Goal: Information Seeking & Learning: Learn about a topic

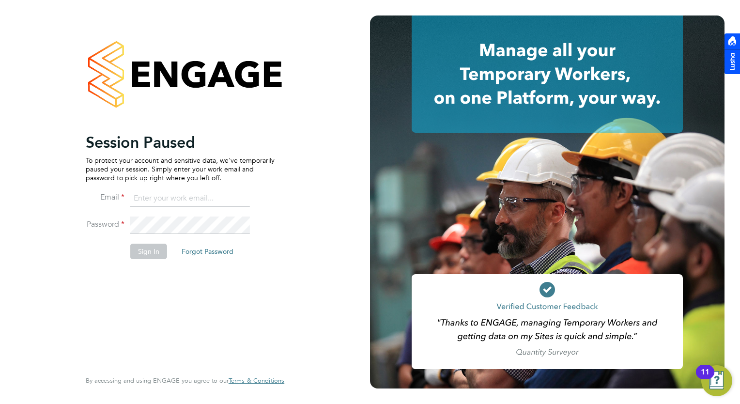
type input "Natalie.carr@buildrec.com"
click at [148, 255] on button "Sign In" at bounding box center [148, 252] width 37 height 16
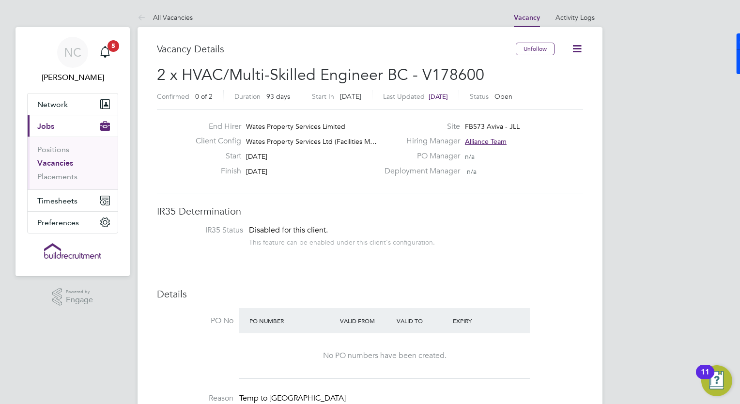
click at [60, 165] on link "Vacancies" at bounding box center [55, 162] width 36 height 9
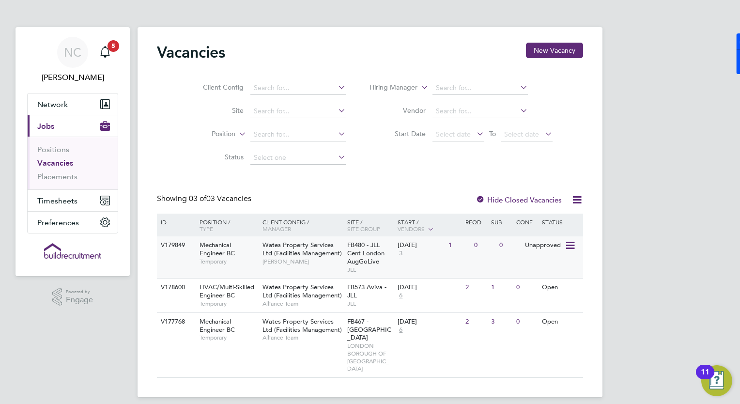
click at [211, 247] on span "Mechanical Engineer BC" at bounding box center [217, 249] width 35 height 16
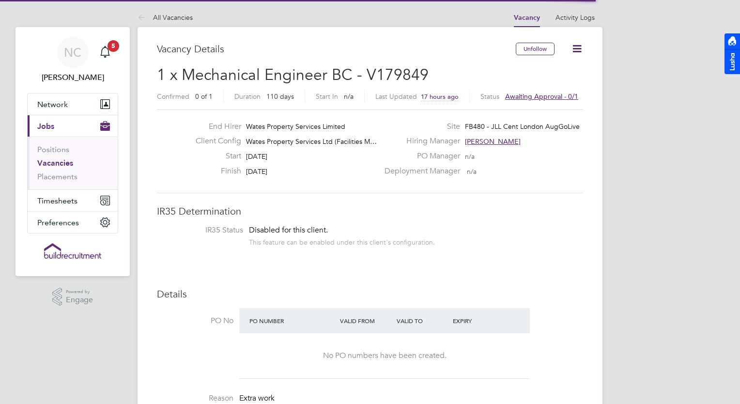
scroll to position [29, 68]
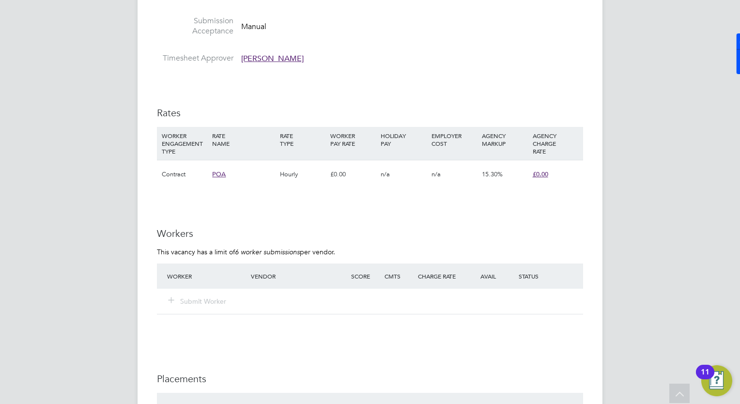
scroll to position [678, 0]
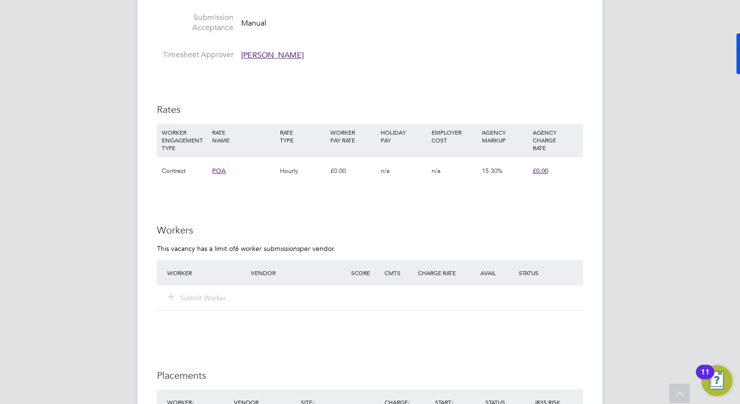
click at [615, 201] on div "NC [PERSON_NAME] Notifications 5 Applications: Network Businesses Sites Workers…" at bounding box center [370, 21] width 740 height 1399
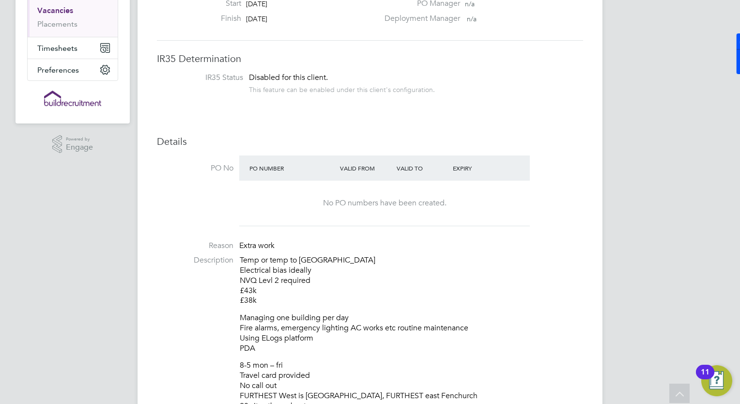
scroll to position [0, 0]
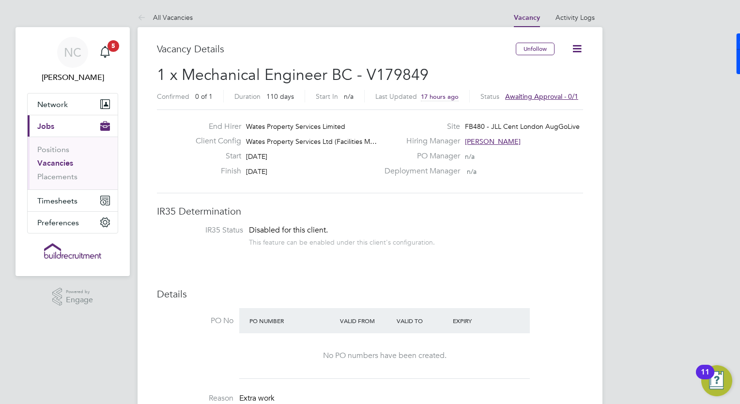
click at [576, 48] on icon at bounding box center [577, 49] width 12 height 12
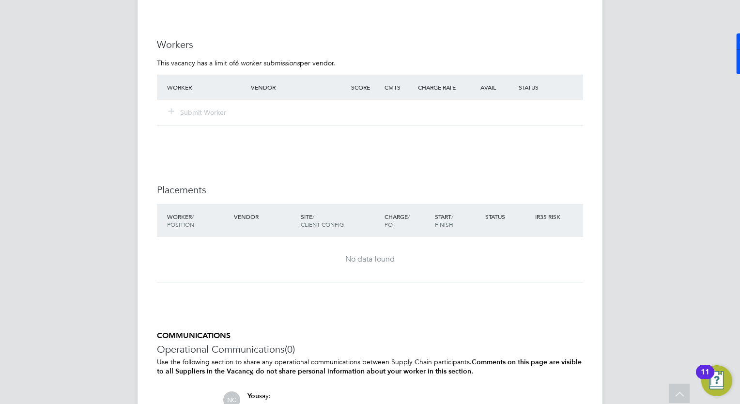
scroll to position [780, 0]
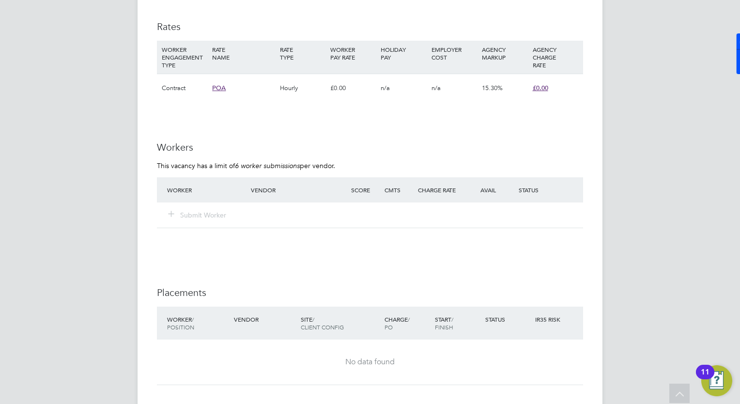
click at [167, 197] on div "Worker" at bounding box center [207, 189] width 84 height 17
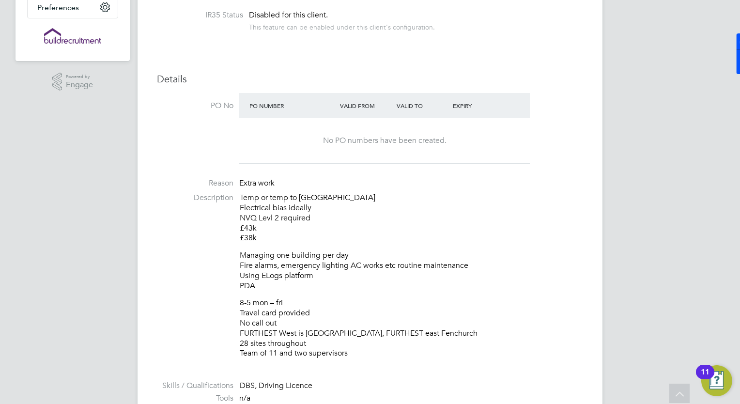
scroll to position [199, 0]
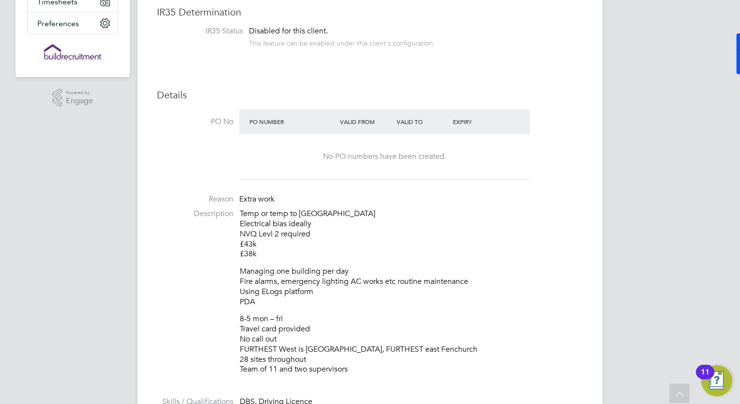
click at [167, 197] on label "Reason" at bounding box center [195, 199] width 77 height 10
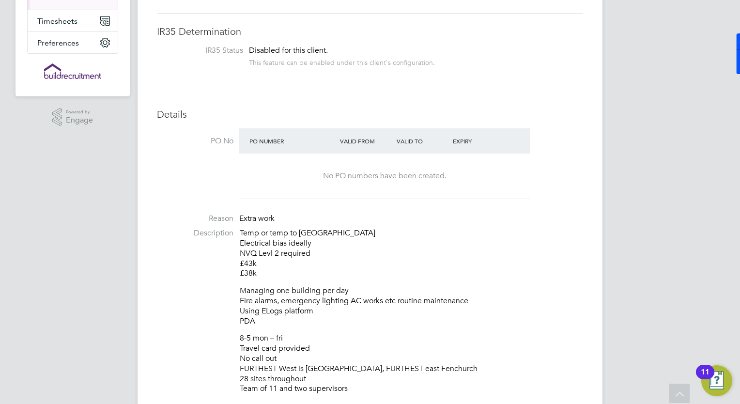
click at [167, 197] on li "PO No PO Number Valid From Valid To Expiry No PO numbers have been created." at bounding box center [370, 166] width 426 height 76
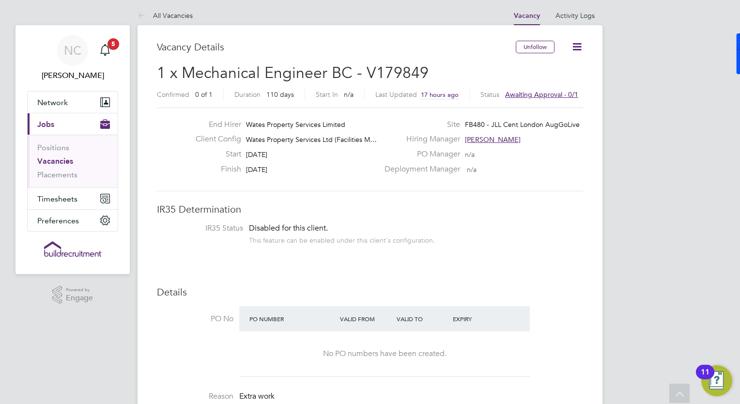
scroll to position [0, 0]
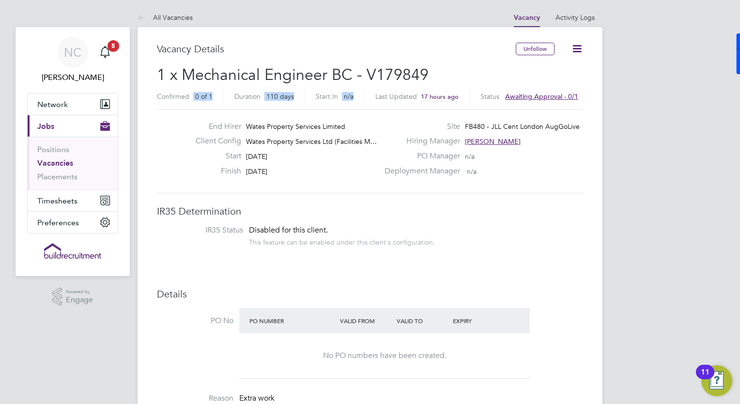
drag, startPoint x: 429, startPoint y: 72, endPoint x: 374, endPoint y: 90, distance: 57.8
click at [374, 90] on h2 "1 x Mechanical Engineer BC - V179849 Confirmed 0 of 1 Duration 110 days Start I…" at bounding box center [370, 85] width 426 height 41
drag, startPoint x: 374, startPoint y: 90, endPoint x: 438, endPoint y: 78, distance: 64.6
click at [438, 78] on h2 "1 x Mechanical Engineer BC - V179849 Confirmed 0 of 1 Duration 110 days Start I…" at bounding box center [370, 85] width 426 height 41
click at [347, 46] on h3 "Vacancy Details" at bounding box center [336, 49] width 359 height 13
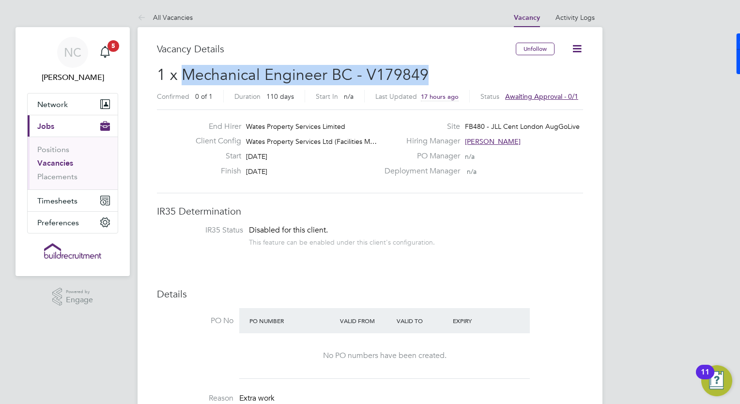
drag, startPoint x: 180, startPoint y: 76, endPoint x: 430, endPoint y: 75, distance: 250.0
click at [430, 75] on h2 "1 x Mechanical Engineer BC - V179849 Confirmed 0 of 1 Duration 110 days Start I…" at bounding box center [370, 85] width 426 height 41
copy span "Mechanical Engineer BC - V179849"
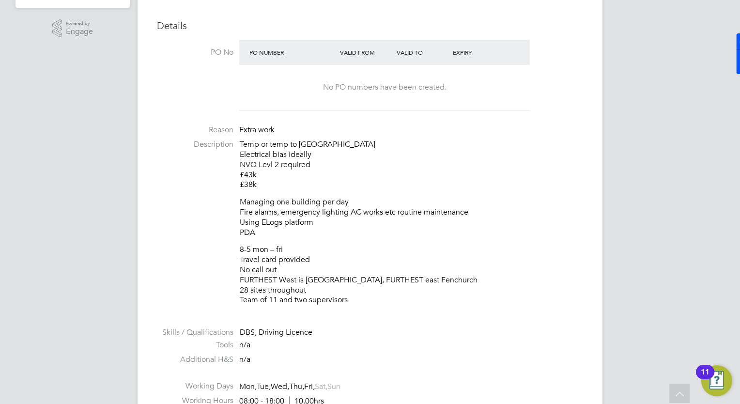
scroll to position [291, 0]
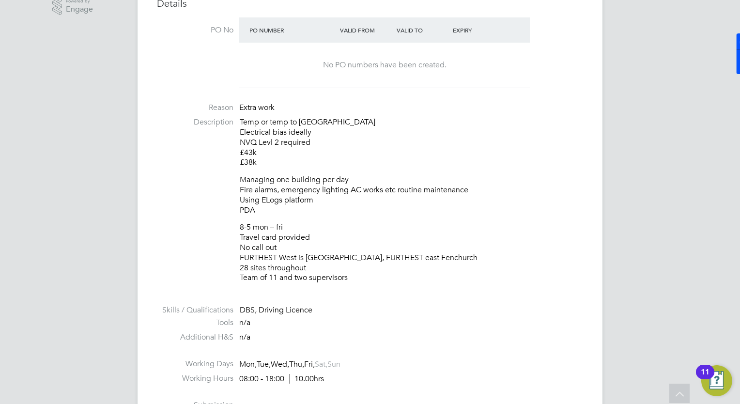
drag, startPoint x: 241, startPoint y: 121, endPoint x: 439, endPoint y: 263, distance: 243.7
click at [439, 263] on div "Temp or temp to perm Electrical bias ideally NVQ Levl 2 required £43k £38k Mana…" at bounding box center [411, 200] width 343 height 166
click at [358, 235] on p "8-5 mon – fri Travel card provided No call out FURTHEST West is [GEOGRAPHIC_DAT…" at bounding box center [411, 252] width 343 height 61
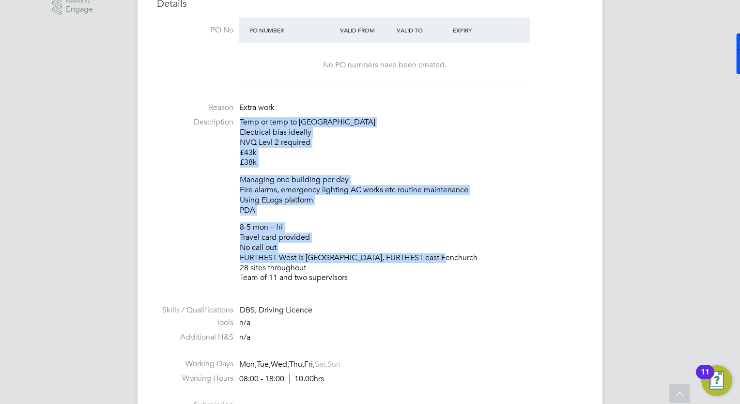
drag, startPoint x: 432, startPoint y: 255, endPoint x: 216, endPoint y: 122, distance: 254.1
click at [216, 122] on li "Description Temp or temp to perm Electrical bias ideally NVQ Levl 2 required £4…" at bounding box center [370, 204] width 426 height 175
copy div "Temp or temp to perm Electrical bias ideally NVQ Levl 2 required £43k £38k Mana…"
click at [313, 140] on p "Temp or temp to perm Electrical bias ideally NVQ Levl 2 required £43k £38k" at bounding box center [411, 142] width 343 height 50
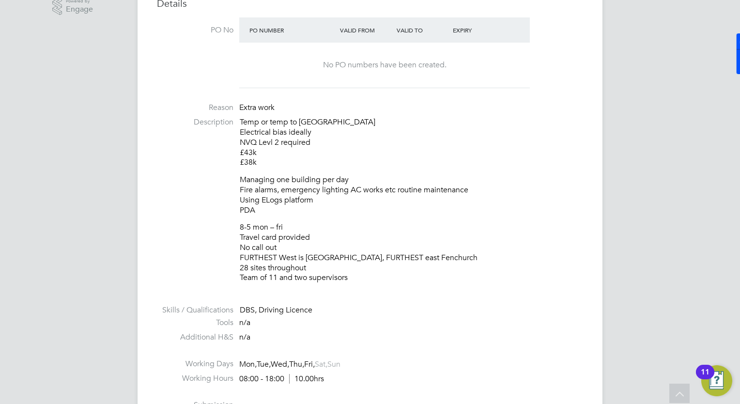
drag, startPoint x: 262, startPoint y: 159, endPoint x: 236, endPoint y: 151, distance: 26.5
click at [236, 151] on li "Description Temp or temp to perm Electrical bias ideally NVQ Levl 2 required £4…" at bounding box center [370, 204] width 426 height 175
copy p "£43k £38k"
